Goal: Navigation & Orientation: Find specific page/section

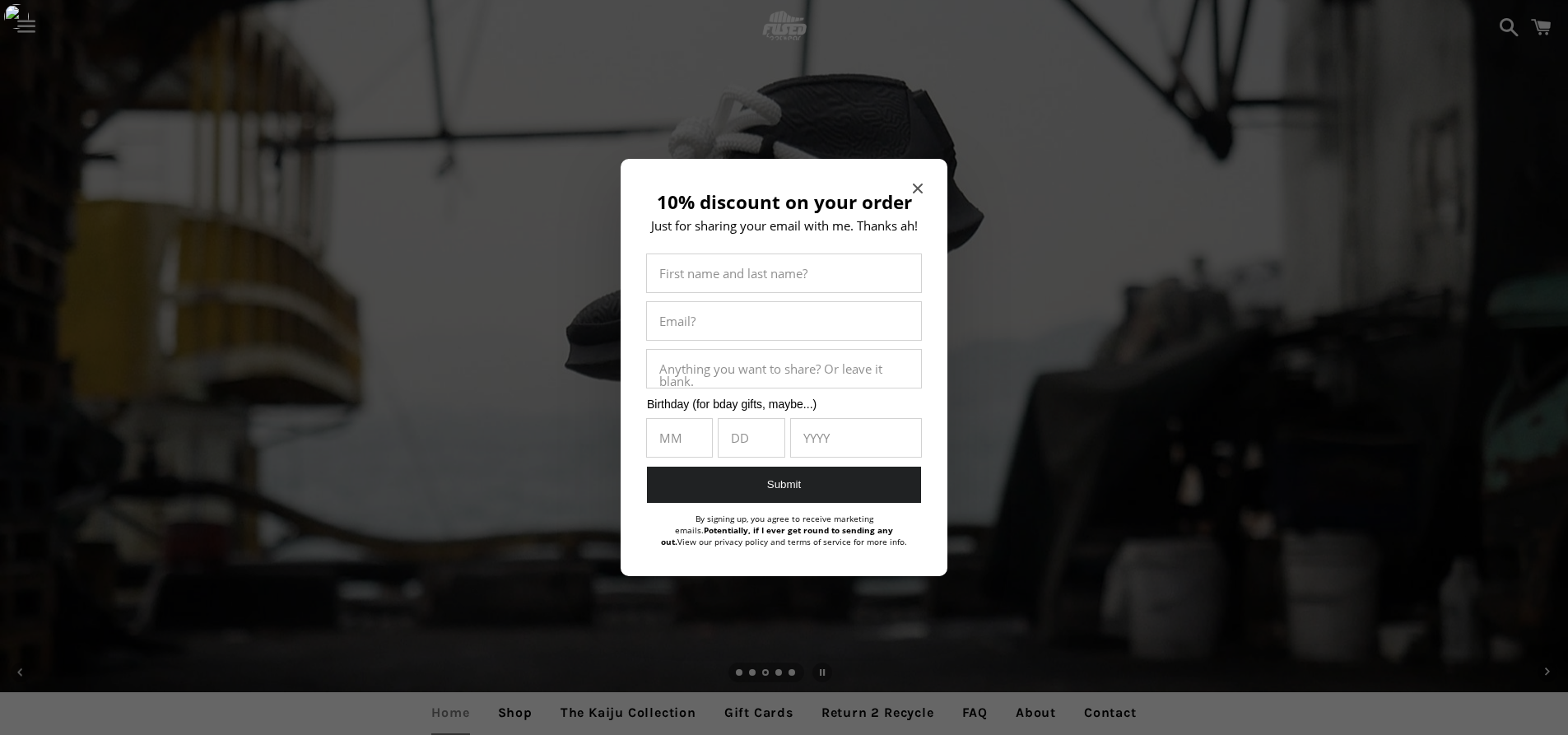
click at [919, 190] on icon "Close modal" at bounding box center [918, 188] width 10 height 10
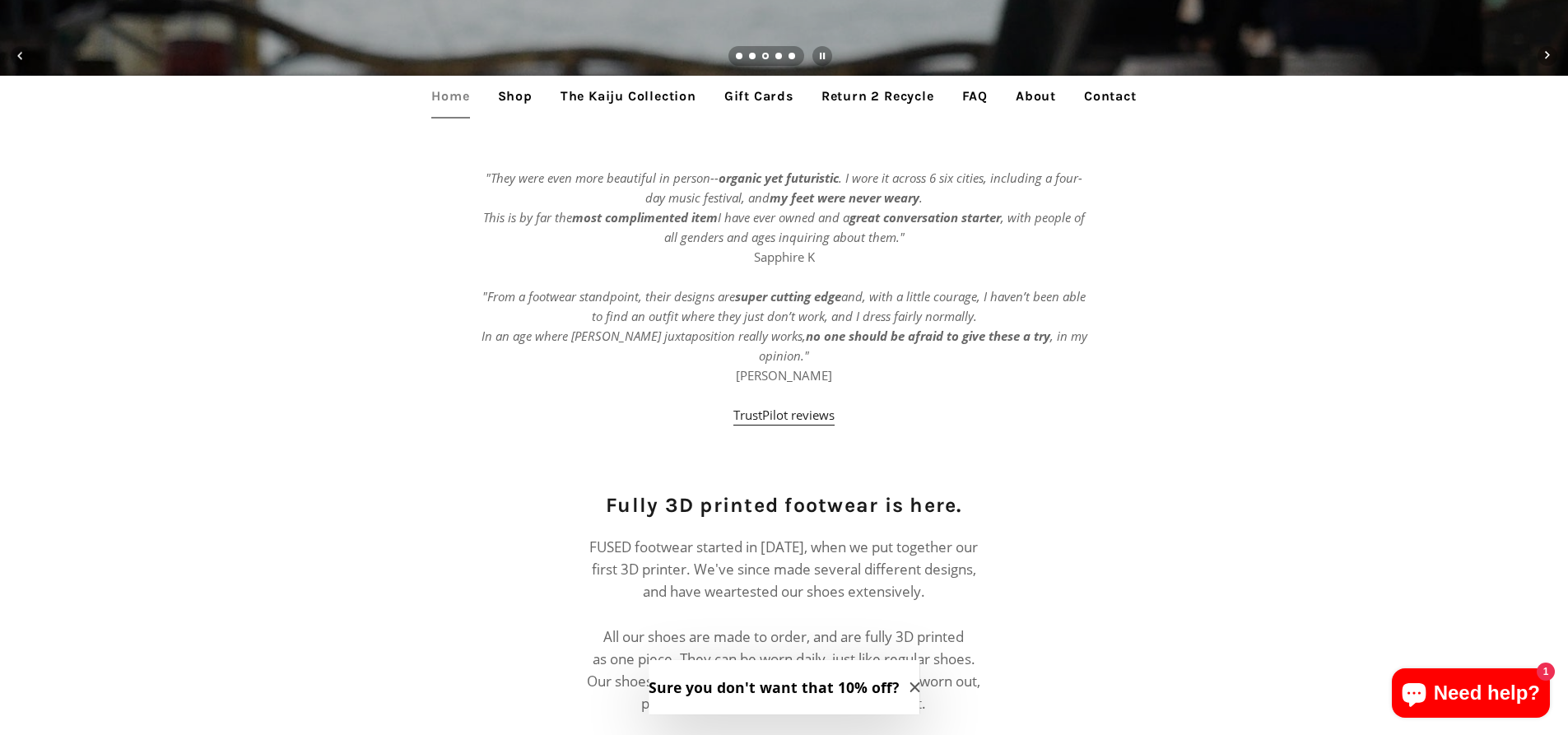
scroll to position [658, 0]
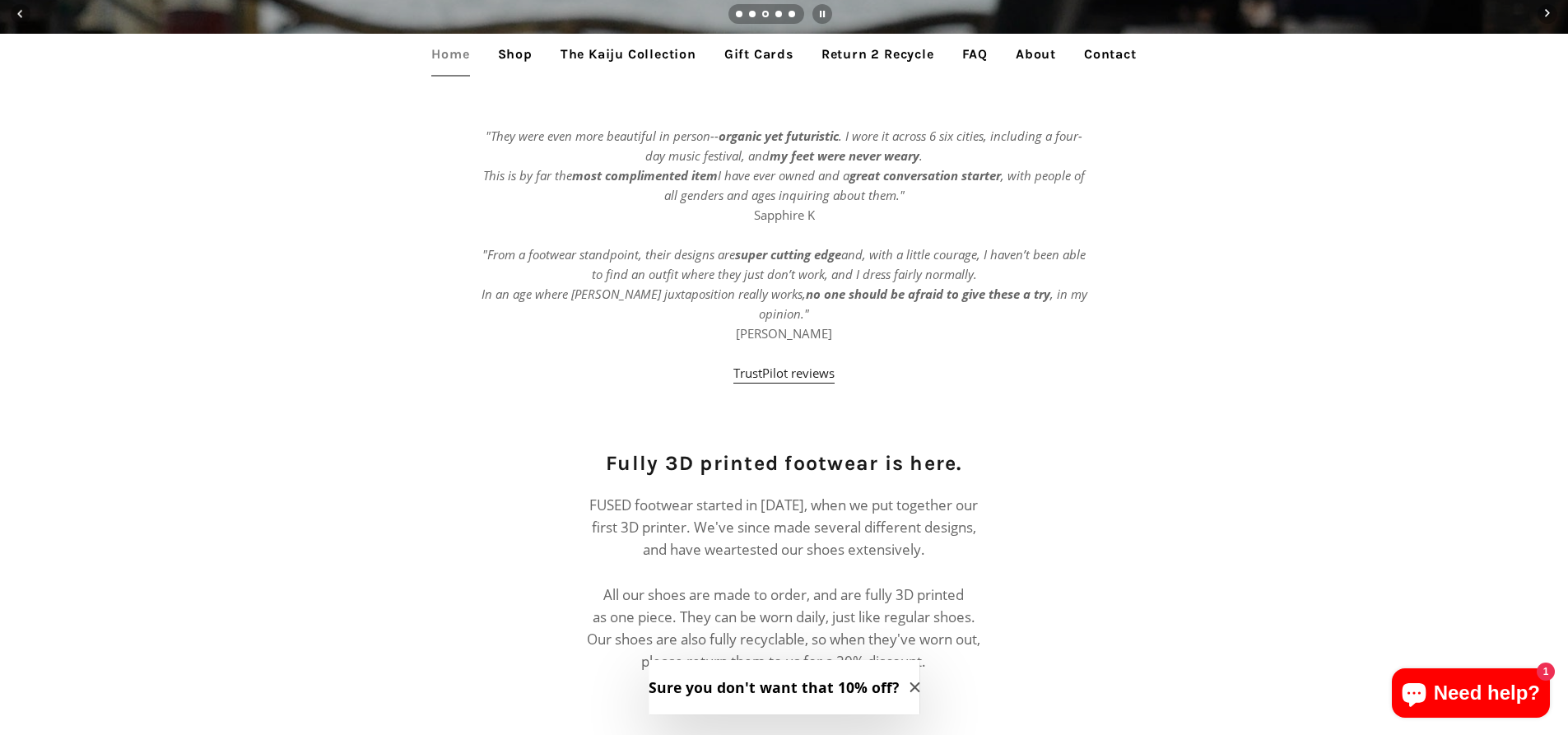
click at [670, 57] on link "The Kaiju Collection" at bounding box center [628, 54] width 161 height 41
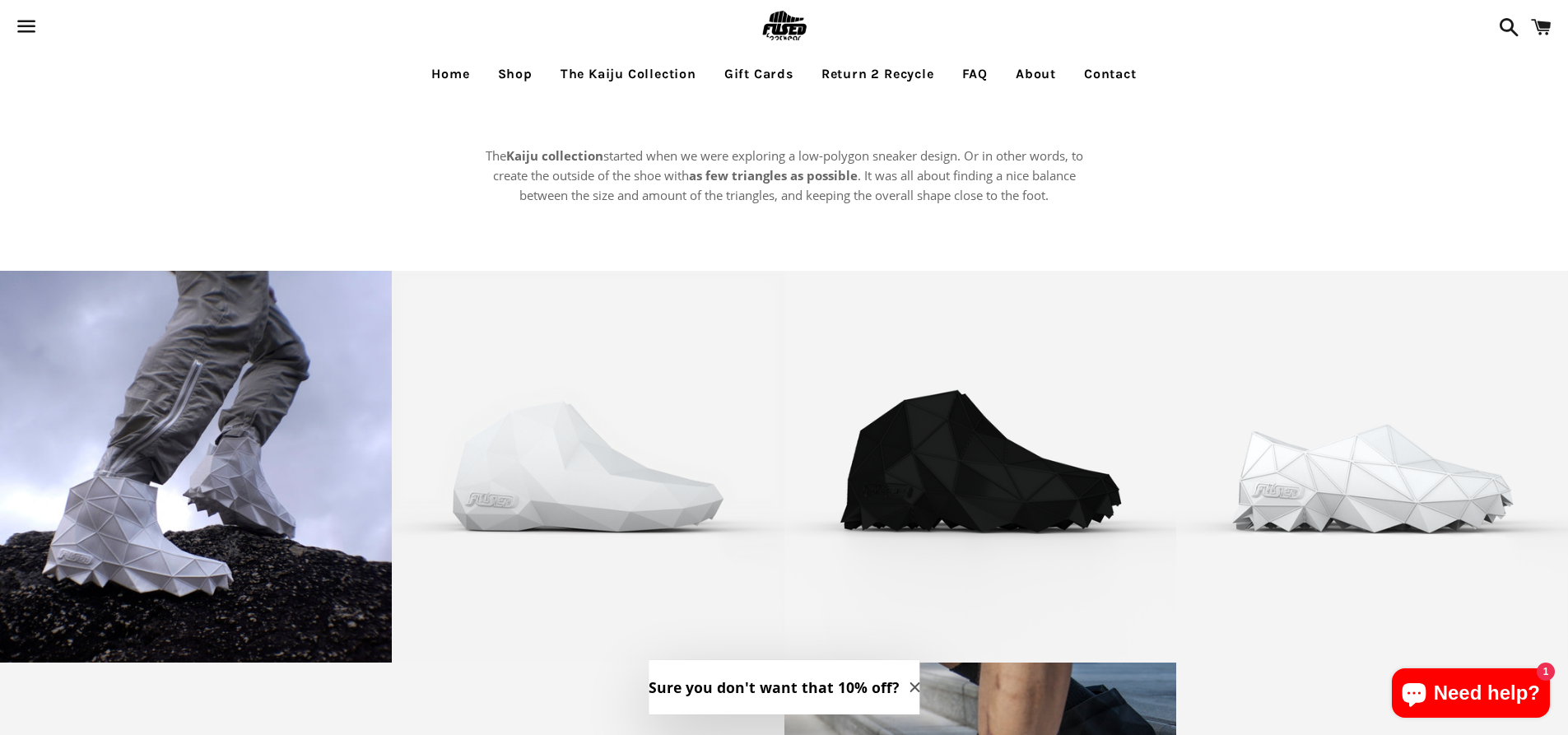
click at [459, 77] on link "Home" at bounding box center [450, 74] width 62 height 41
